Goal: Task Accomplishment & Management: Manage account settings

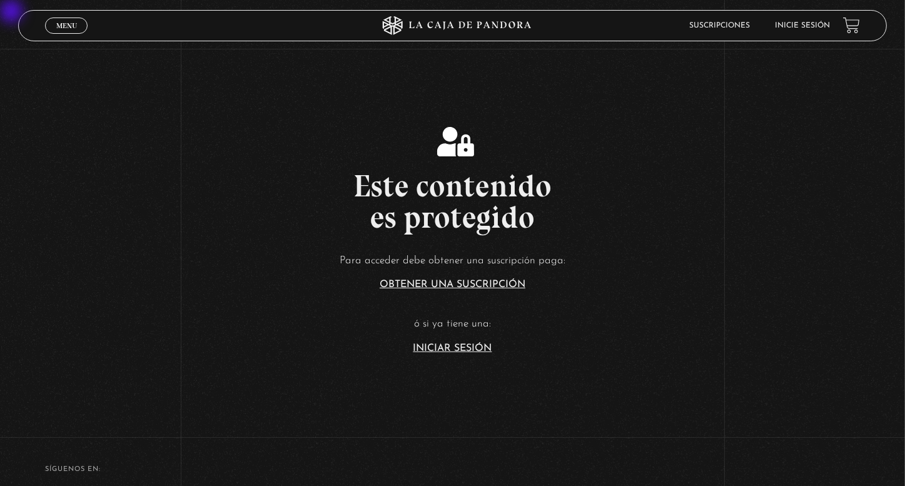
scroll to position [188, 0]
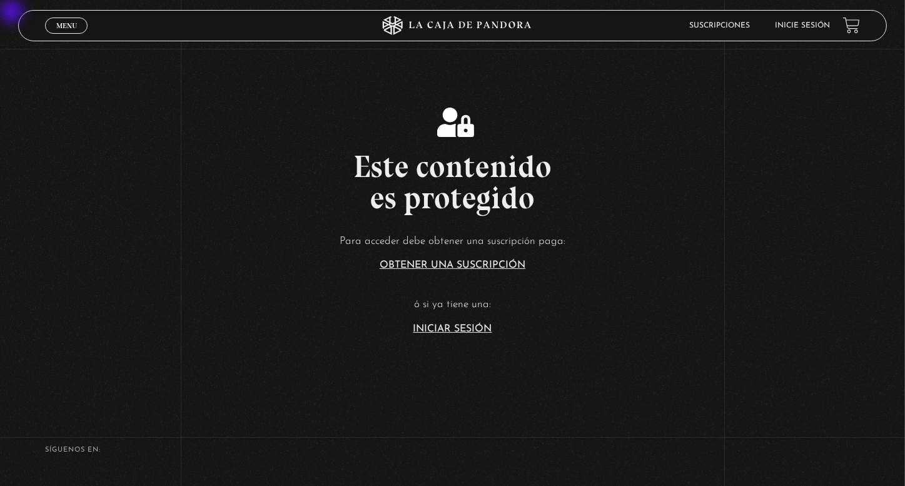
click at [453, 326] on link "Iniciar Sesión" at bounding box center [452, 329] width 79 height 10
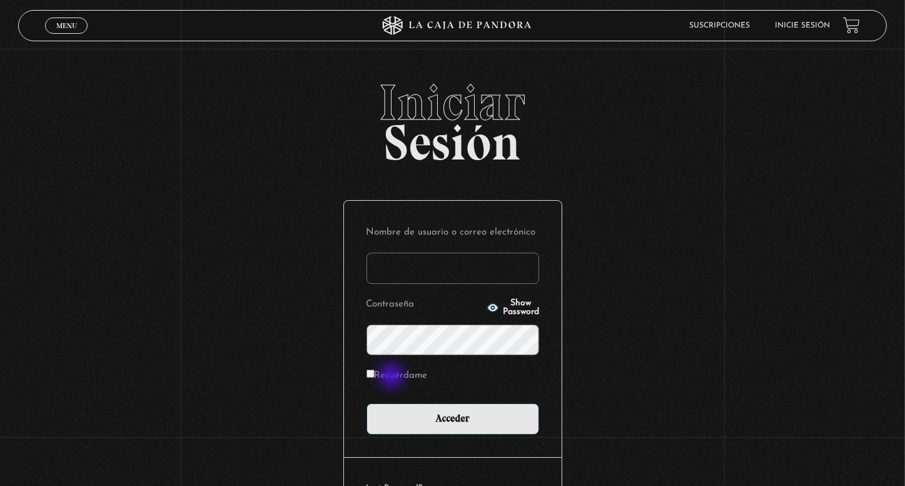
type input "karenburgos21@gmail.com"
click at [393, 377] on label "Recuérdame" at bounding box center [397, 376] width 61 height 19
click at [375, 377] on input "Recuérdame" at bounding box center [371, 374] width 8 height 8
checkbox input "true"
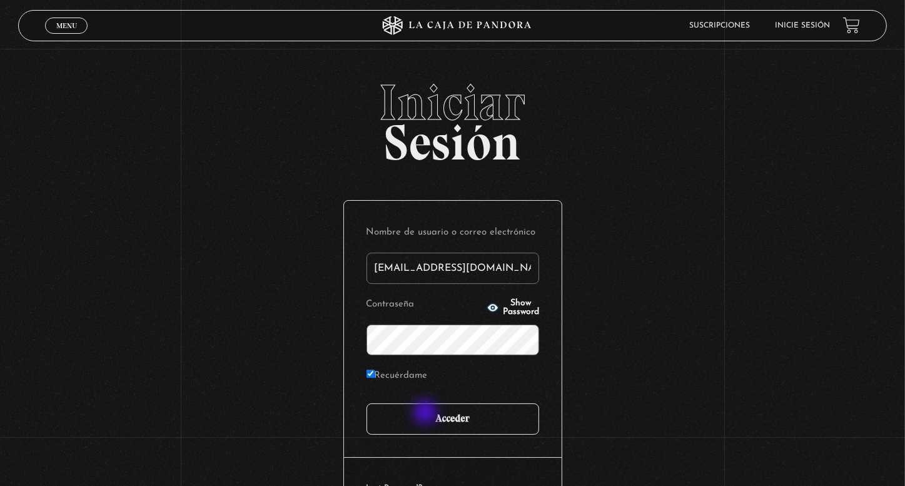
click at [428, 416] on input "Acceder" at bounding box center [453, 418] width 173 height 31
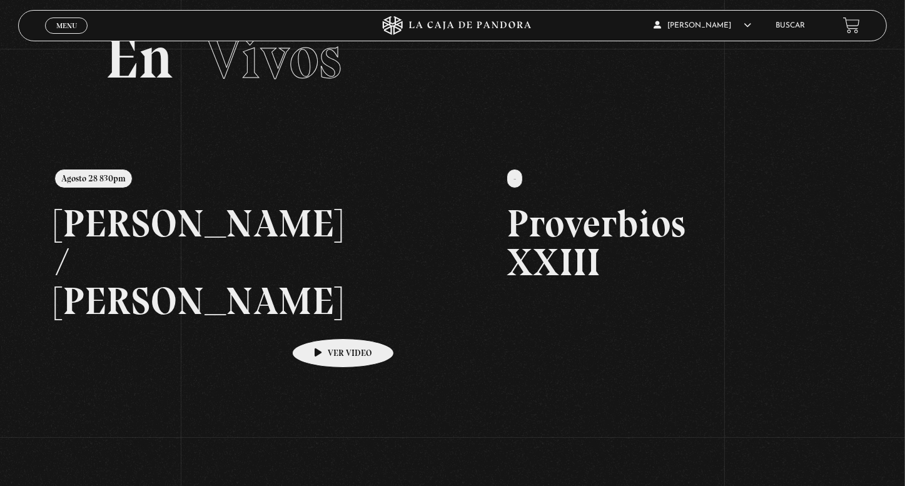
scroll to position [63, 0]
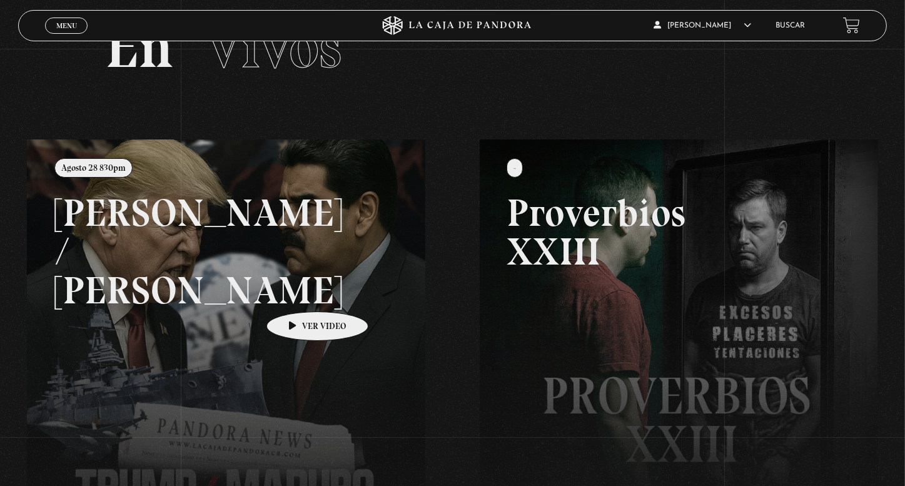
click at [298, 293] on link at bounding box center [479, 382] width 905 height 486
